Goal: Find specific fact: Find specific fact

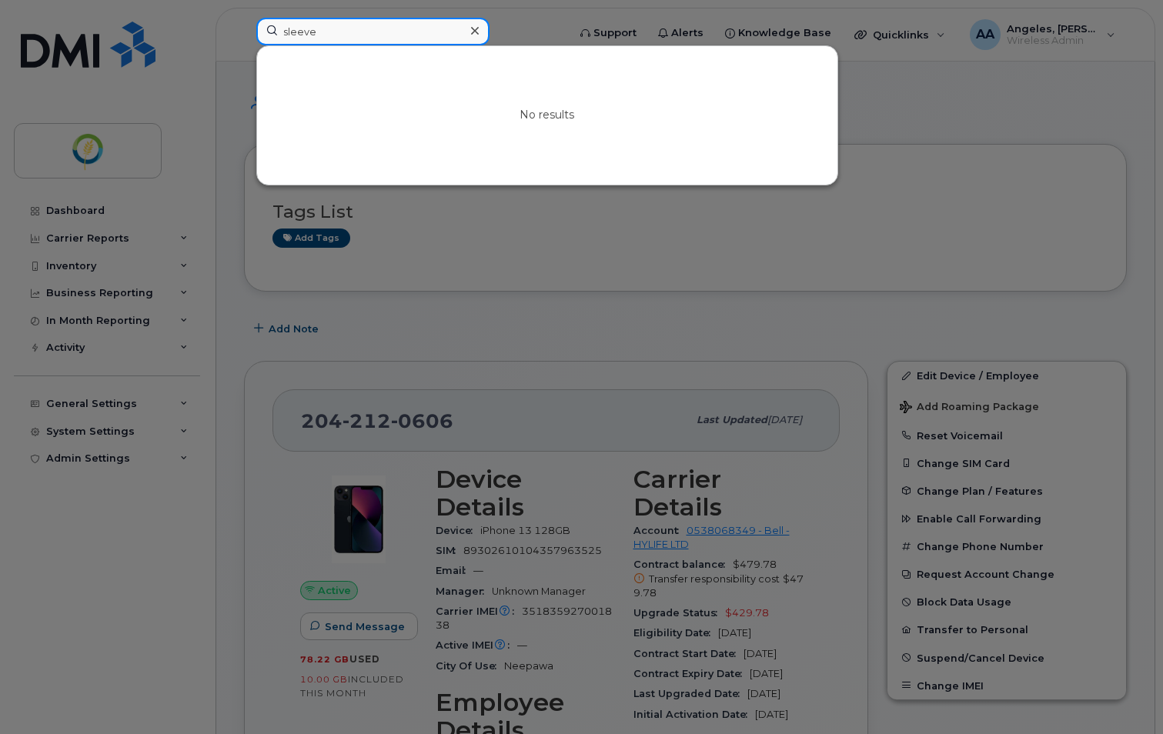
type input "sleeve"
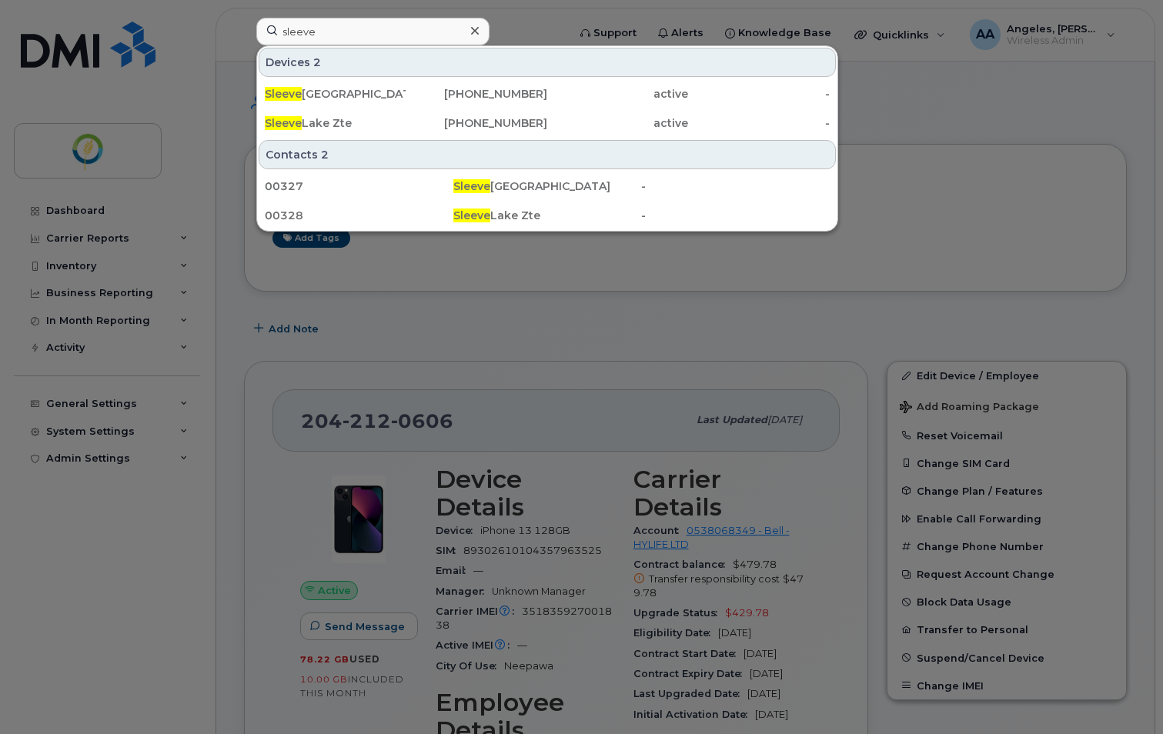
click at [702, 161] on div "Contacts 2" at bounding box center [547, 154] width 577 height 29
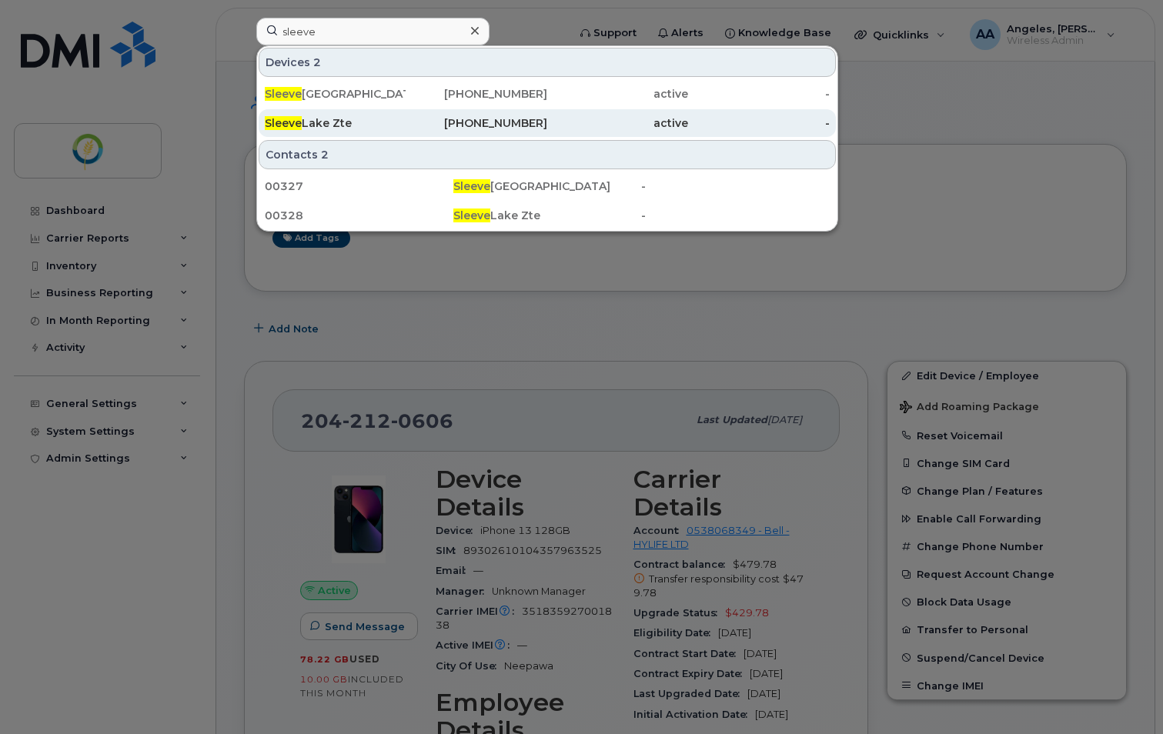
click at [326, 121] on div "Sleeve Lake Zte" at bounding box center [335, 122] width 141 height 15
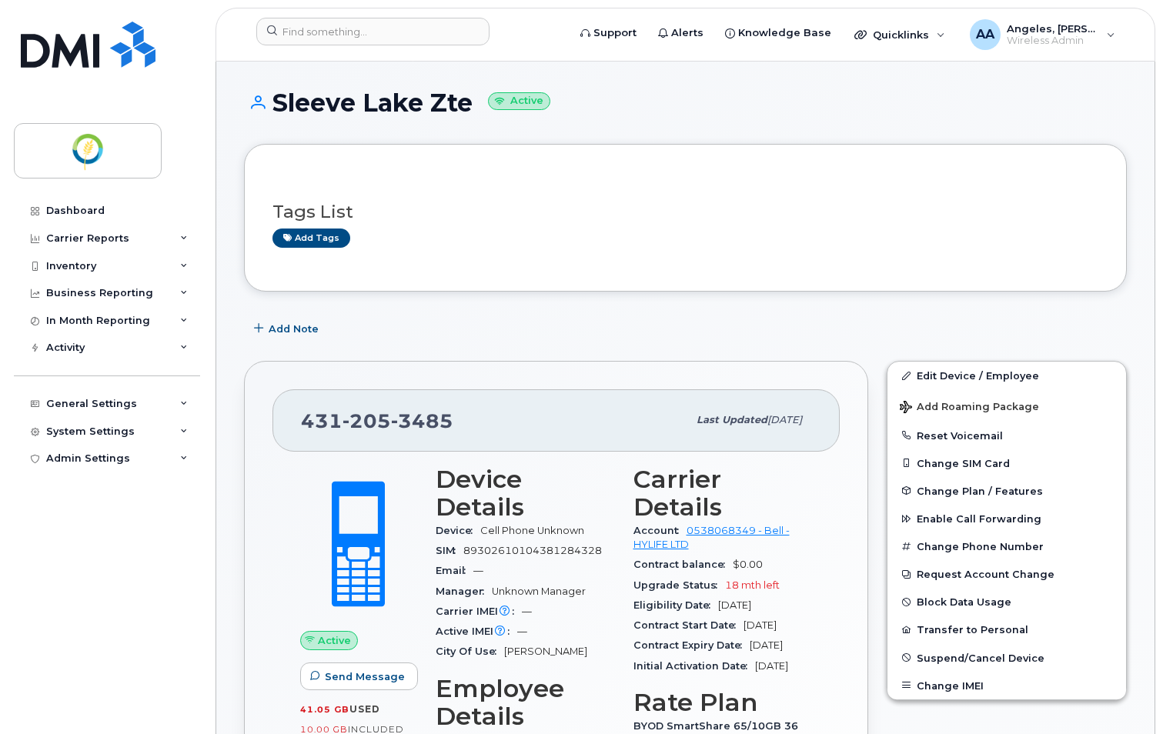
drag, startPoint x: 272, startPoint y: 106, endPoint x: 476, endPoint y: 113, distance: 204.1
click at [476, 113] on h1 "Sleeve Lake Zte Active" at bounding box center [685, 102] width 883 height 27
copy h1 "Sleeve Lake Zte"
